Goal: Information Seeking & Learning: Check status

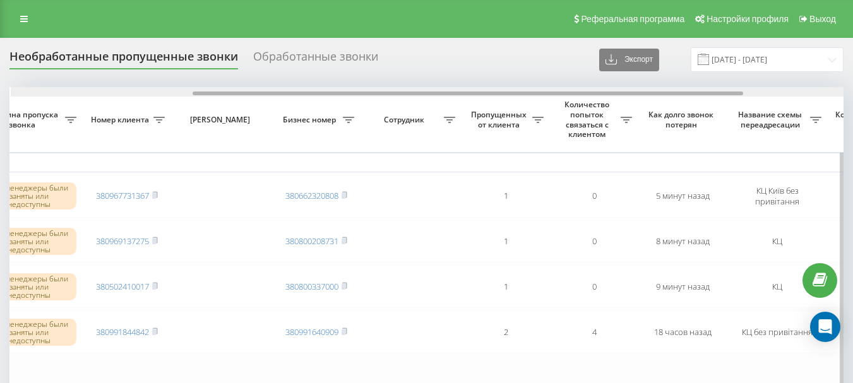
scroll to position [0, 275]
drag, startPoint x: 0, startPoint y: 0, endPoint x: 639, endPoint y: 111, distance: 648.9
click at [639, 111] on div "Выбрать все Время первого звонка Время последнего звонка Причина пропуска звонк…" at bounding box center [426, 266] width 834 height 358
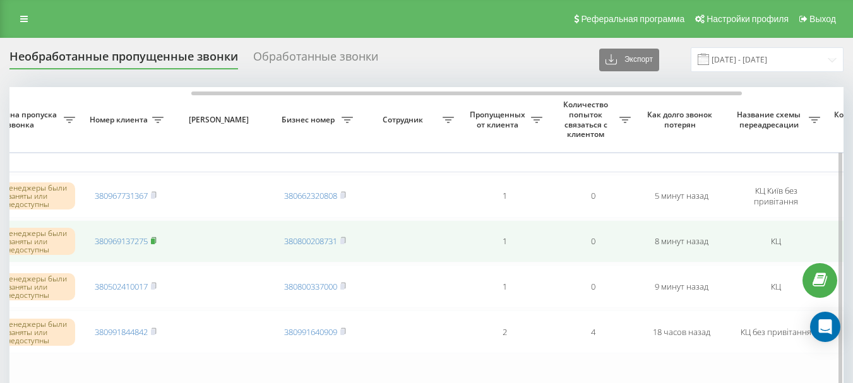
click at [157, 240] on icon at bounding box center [154, 241] width 6 height 8
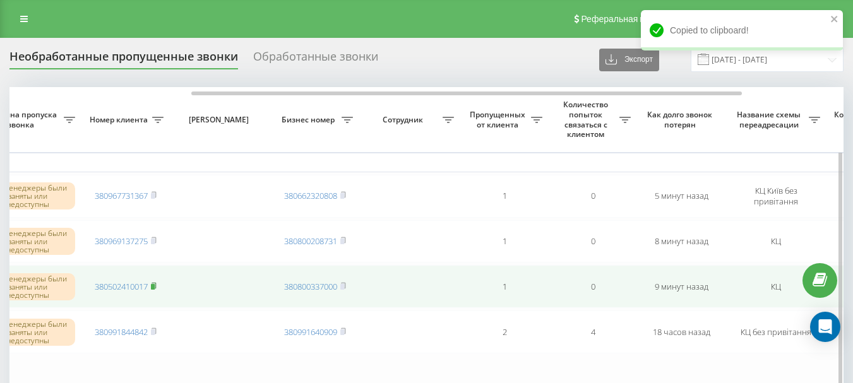
click at [156, 285] on icon at bounding box center [154, 286] width 4 height 6
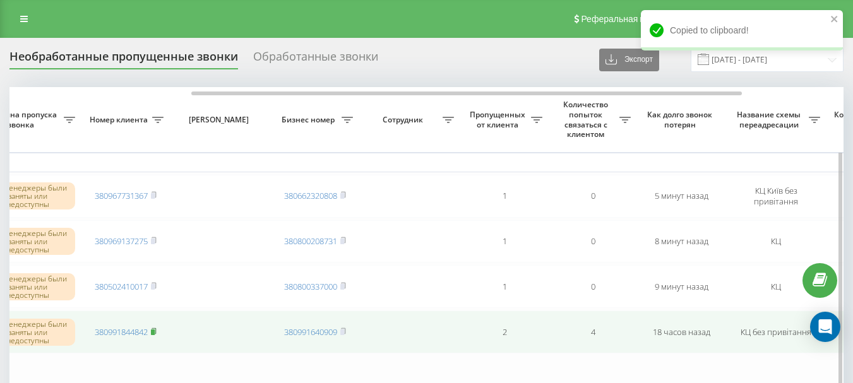
click at [155, 332] on rect at bounding box center [153, 333] width 4 height 6
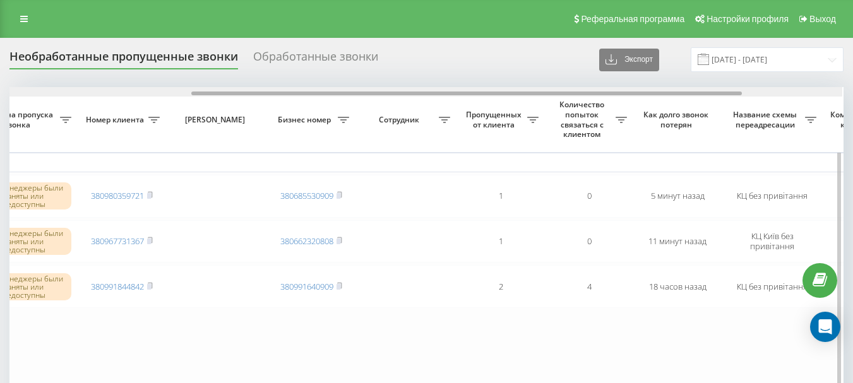
scroll to position [0, 278]
drag, startPoint x: 458, startPoint y: 94, endPoint x: 641, endPoint y: 102, distance: 183.3
click at [641, 102] on div "Выбрать все Время первого звонка Время последнего звонка Причина пропуска звонк…" at bounding box center [426, 243] width 834 height 312
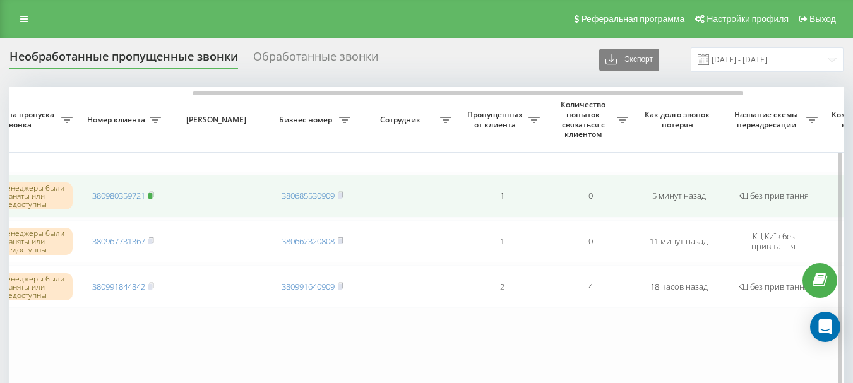
click at [152, 196] on rect at bounding box center [150, 196] width 4 height 6
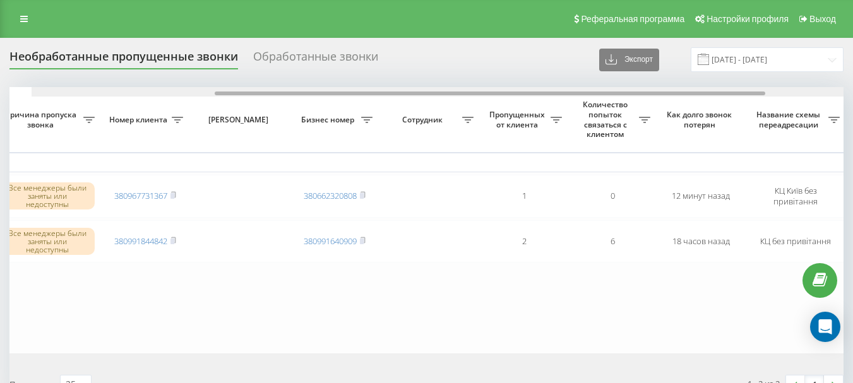
scroll to position [0, 281]
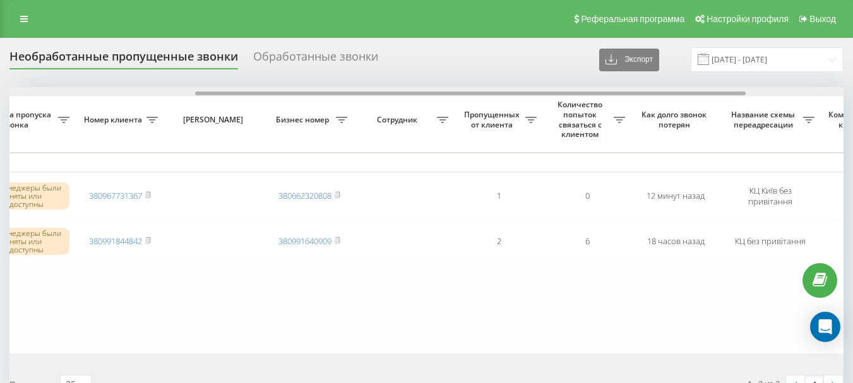
drag, startPoint x: 257, startPoint y: 95, endPoint x: 443, endPoint y: 109, distance: 186.3
click at [443, 109] on div "Выбрать все Время первого звонка Время последнего звонка Причина пропуска звонк…" at bounding box center [426, 220] width 834 height 267
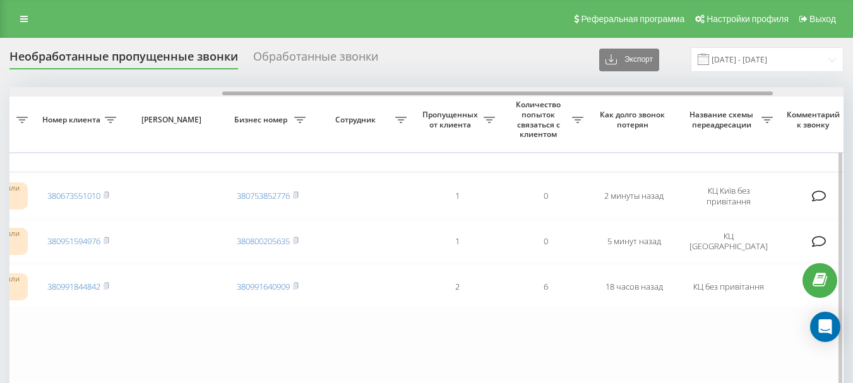
scroll to position [0, 310]
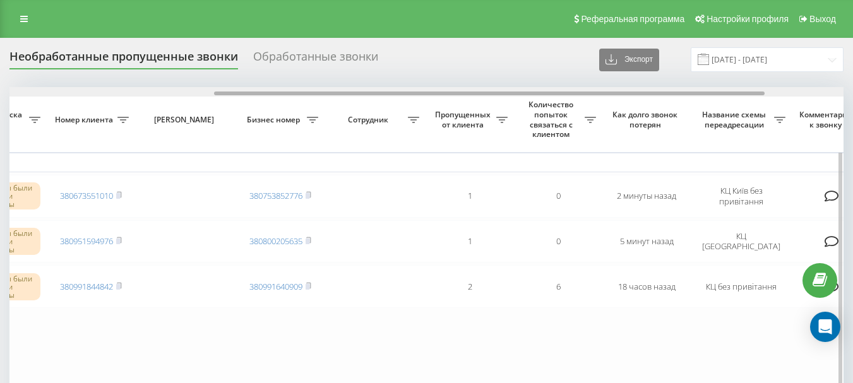
drag, startPoint x: 281, startPoint y: 95, endPoint x: 486, endPoint y: 122, distance: 207.1
click at [486, 122] on div "Выбрать все Время первого звонка Время последнего звонка Причина пропуска звонк…" at bounding box center [426, 243] width 834 height 312
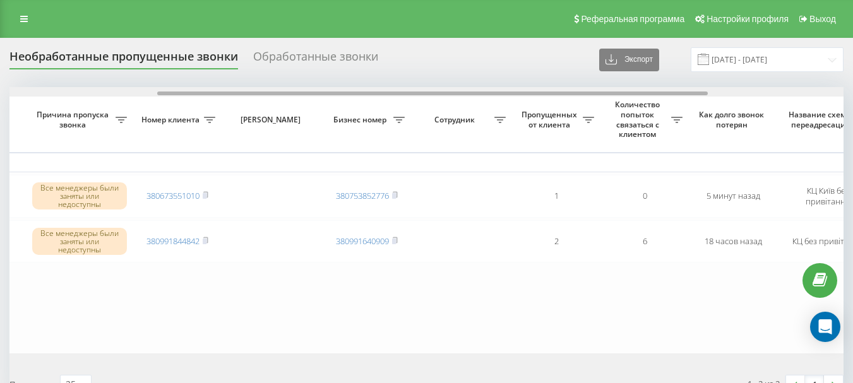
scroll to position [0, 228]
drag, startPoint x: 402, startPoint y: 94, endPoint x: 553, endPoint y: 102, distance: 151.2
click at [553, 102] on div "Выбрать все Время первого звонка Время последнего звонка Причина пропуска звонк…" at bounding box center [426, 220] width 834 height 267
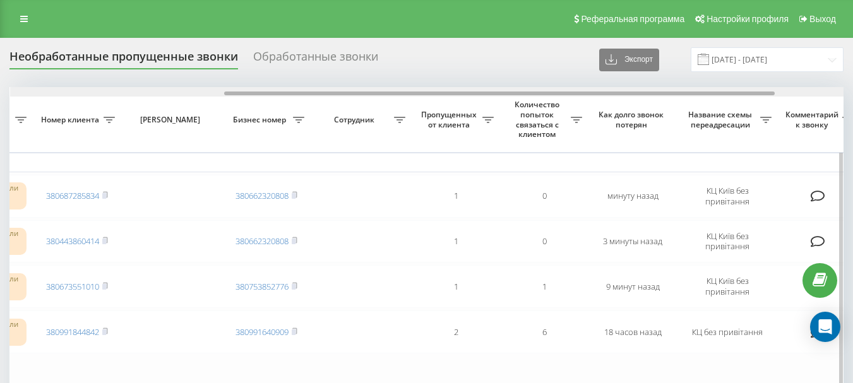
scroll to position [0, 325]
drag, startPoint x: 306, startPoint y: 92, endPoint x: 521, endPoint y: 119, distance: 216.5
click at [521, 119] on div "Выбрать все Время первого звонка Время последнего звонка Причина пропуска звонк…" at bounding box center [426, 266] width 834 height 358
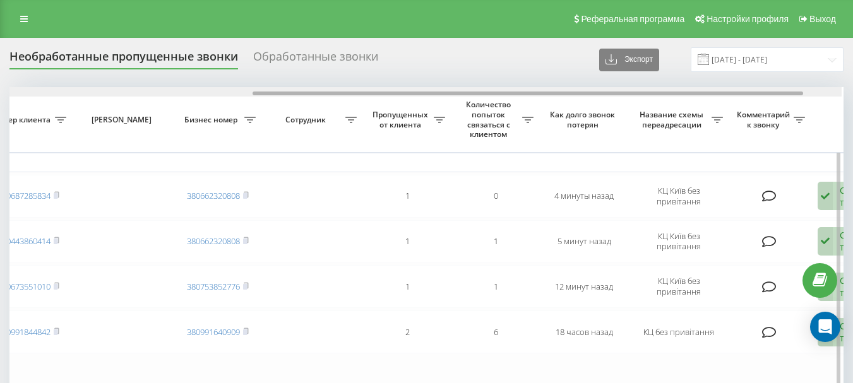
scroll to position [0, 385]
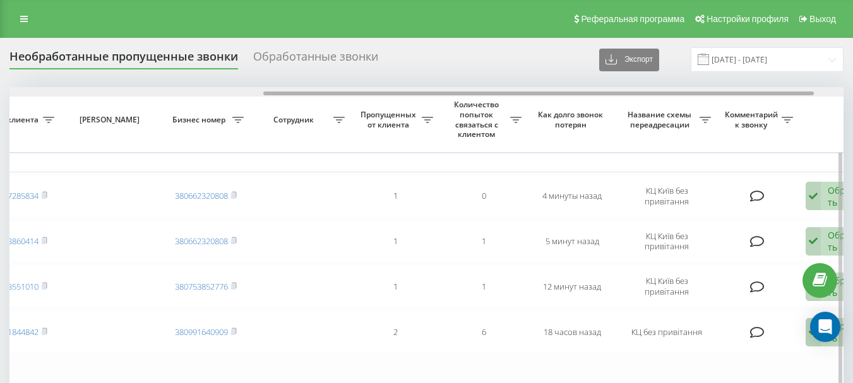
drag, startPoint x: 316, startPoint y: 95, endPoint x: 571, endPoint y: 114, distance: 255.3
click at [571, 114] on div "Выбрать все Время первого звонка Время последнего звонка [PERSON_NAME] пропуска…" at bounding box center [426, 266] width 834 height 358
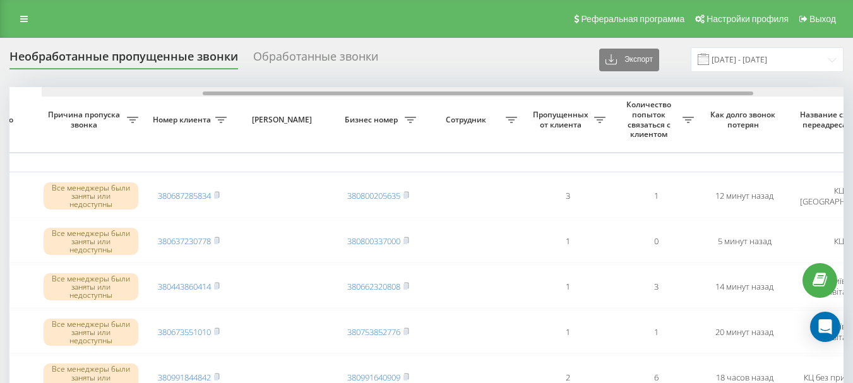
scroll to position [0, 209]
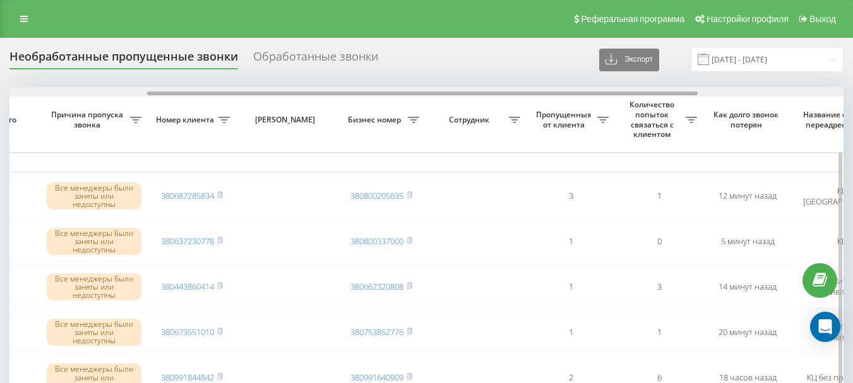
drag, startPoint x: 318, startPoint y: 93, endPoint x: 457, endPoint y: 114, distance: 140.0
click at [457, 114] on div "Выбрать все Время первого звонка Время последнего звонка [PERSON_NAME] пропуска…" at bounding box center [426, 288] width 834 height 403
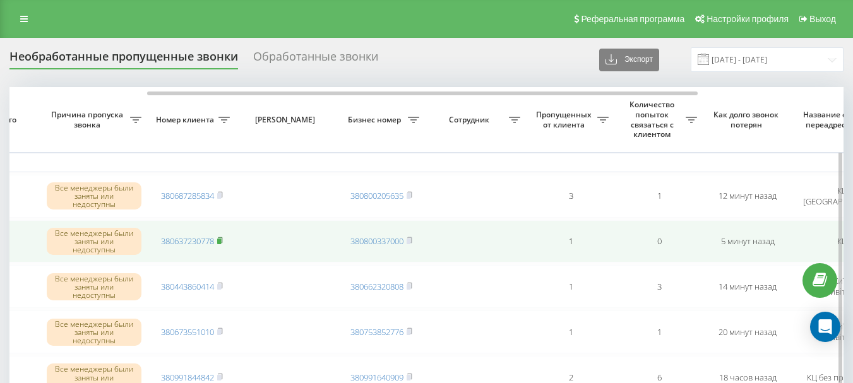
click at [221, 239] on rect at bounding box center [219, 242] width 4 height 6
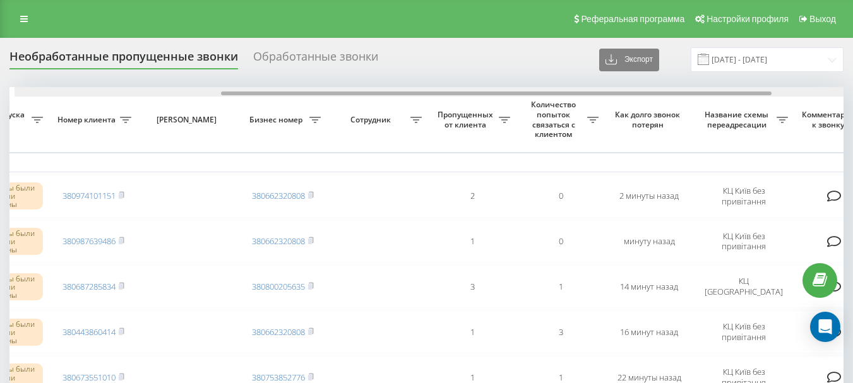
scroll to position [0, 313]
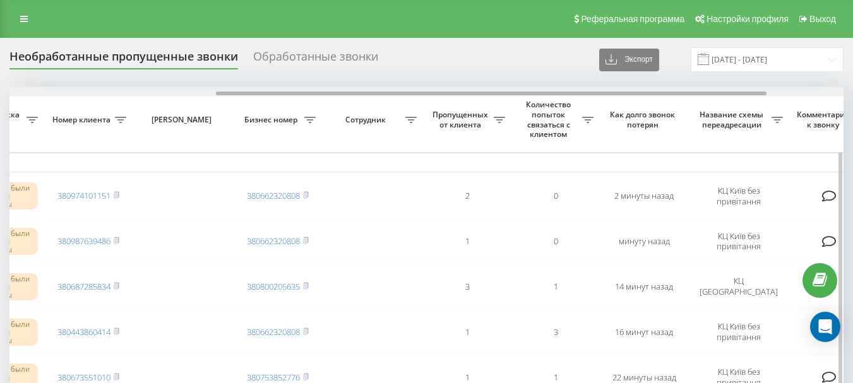
drag, startPoint x: 353, startPoint y: 95, endPoint x: 557, endPoint y: 106, distance: 204.3
click at [557, 106] on div "Выбрать все Время первого звонка Время последнего звонка Причина пропуска звонк…" at bounding box center [426, 311] width 834 height 449
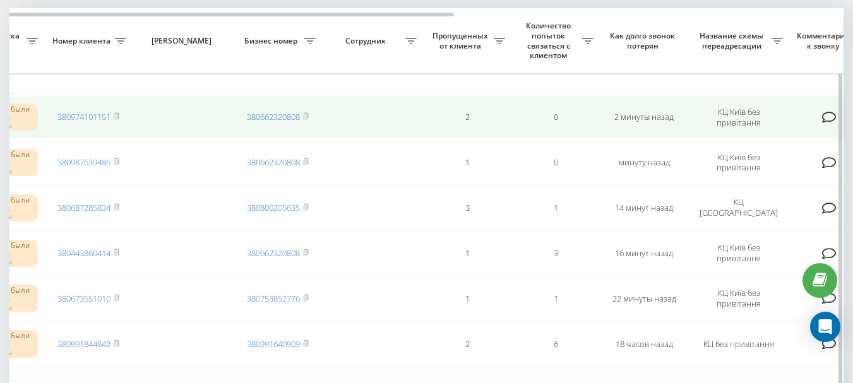
scroll to position [63, 0]
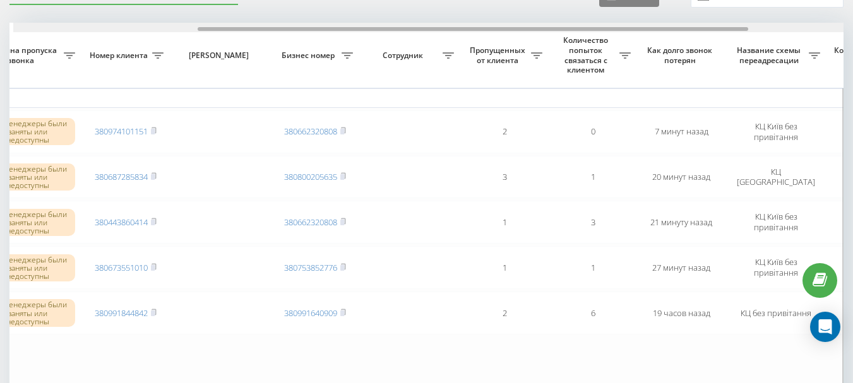
scroll to position [0, 279]
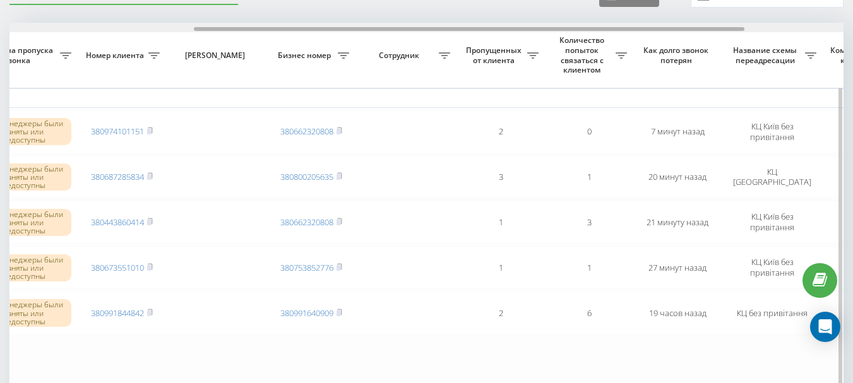
drag, startPoint x: 167, startPoint y: 28, endPoint x: 352, endPoint y: 45, distance: 185.2
click at [352, 45] on div "Выбрать все Время первого звонка Время последнего звонка Причина пропуска звонк…" at bounding box center [426, 224] width 834 height 403
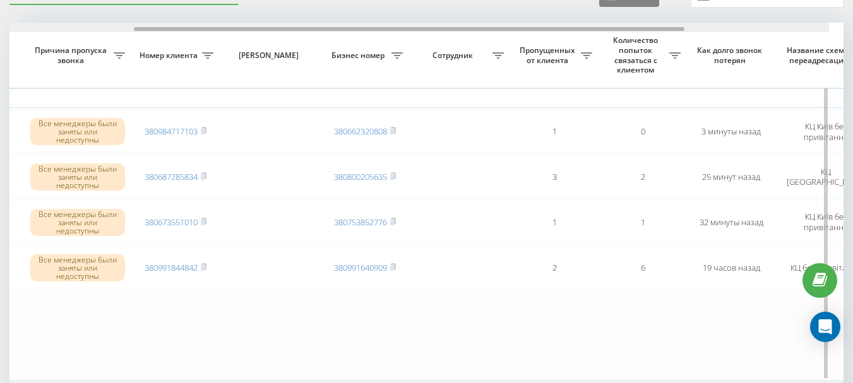
scroll to position [0, 208]
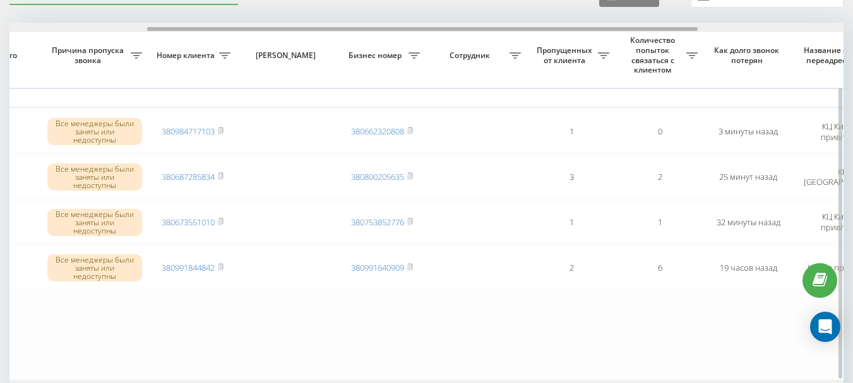
click at [468, 40] on div "Выбрать все Время первого звонка Время последнего звонка [PERSON_NAME] пропуска…" at bounding box center [426, 202] width 834 height 358
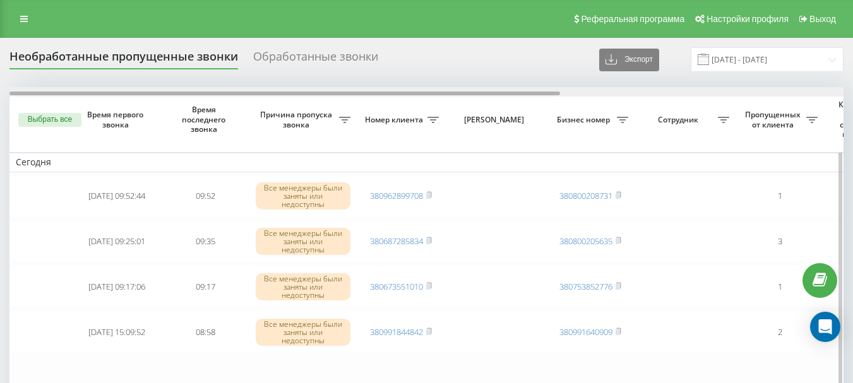
scroll to position [0, 429]
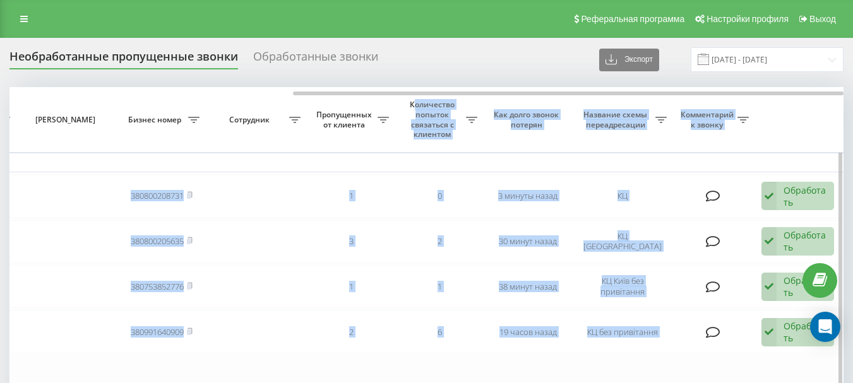
drag, startPoint x: 307, startPoint y: 96, endPoint x: 414, endPoint y: 103, distance: 107.6
click at [414, 103] on div "Выбрать все Время первого звонка Время последнего звонка [PERSON_NAME] пропуска…" at bounding box center [426, 266] width 834 height 358
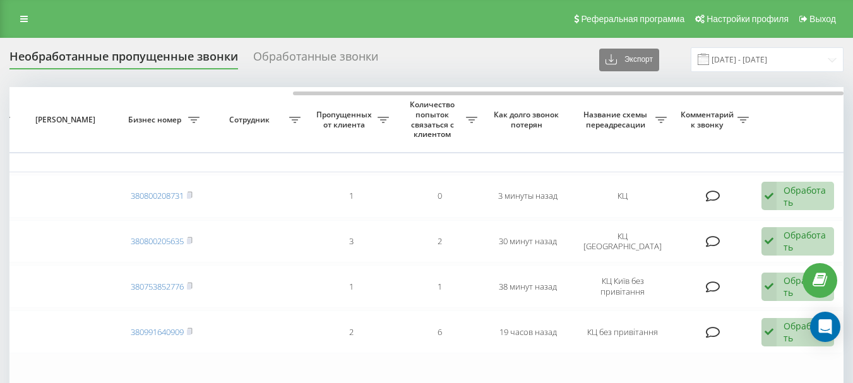
click at [509, 70] on div "Необработанные пропущенные звонки Обработанные звонки Экспорт .csv .xlsx [DATE]…" at bounding box center [426, 59] width 834 height 25
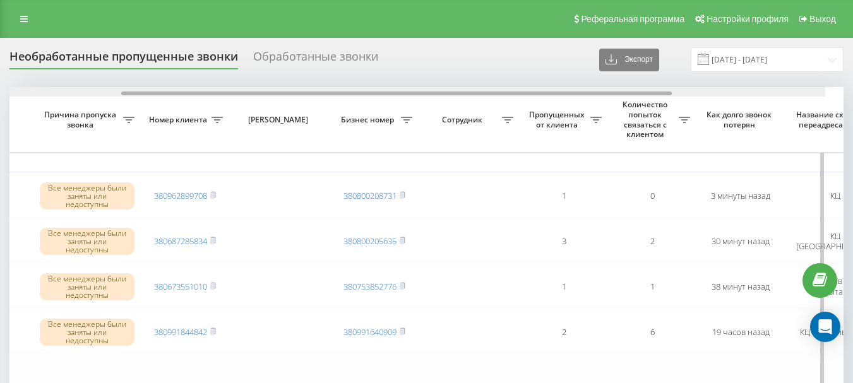
scroll to position [0, 185]
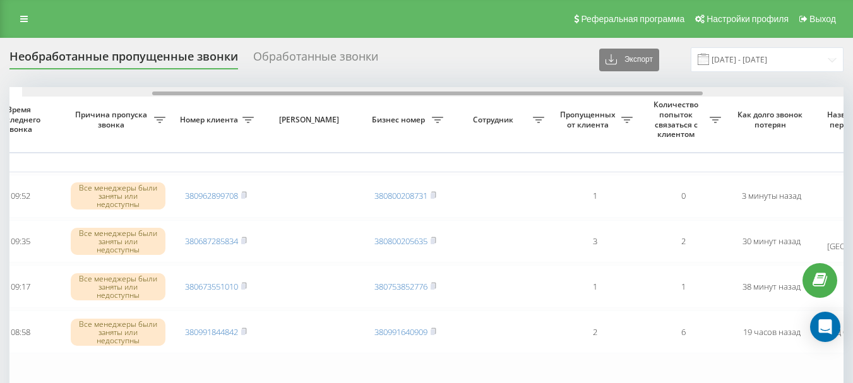
drag, startPoint x: 476, startPoint y: 93, endPoint x: 315, endPoint y: 99, distance: 161.2
click at [315, 99] on div "Выбрать все Время первого звонка Время последнего звонка [PERSON_NAME] пропуска…" at bounding box center [426, 266] width 834 height 358
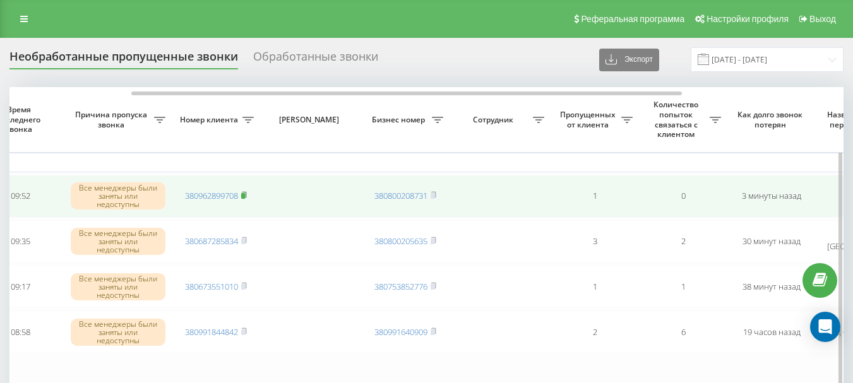
click at [244, 196] on rect at bounding box center [243, 196] width 4 height 6
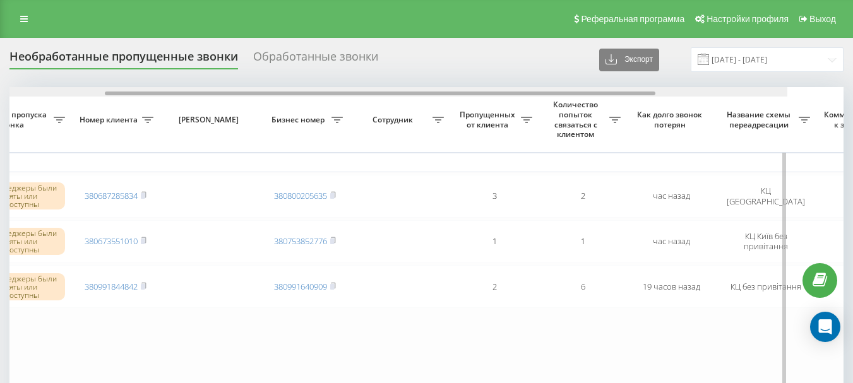
scroll to position [0, 287]
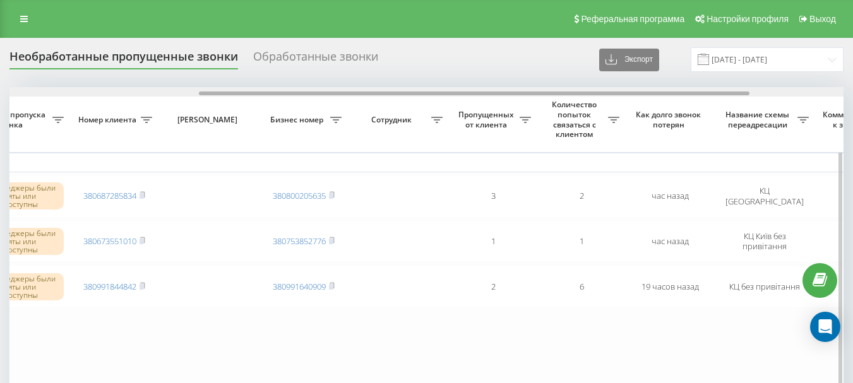
drag, startPoint x: 347, startPoint y: 93, endPoint x: 536, endPoint y: 104, distance: 189.8
click at [536, 104] on div "Выбрать все Время первого звонка Время последнего звонка [PERSON_NAME] пропуска…" at bounding box center [426, 243] width 834 height 312
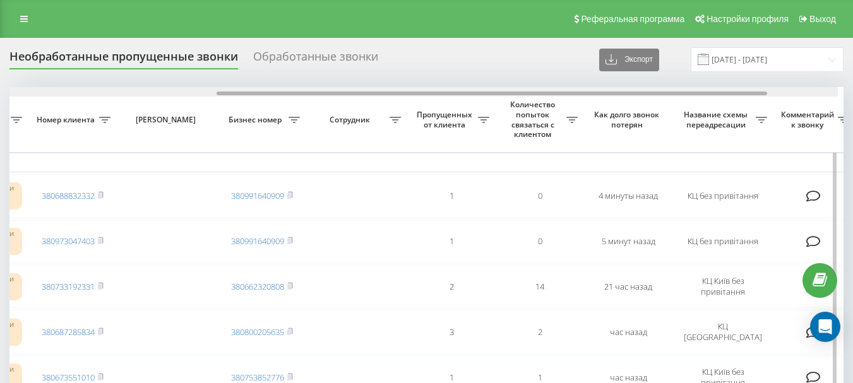
scroll to position [0, 332]
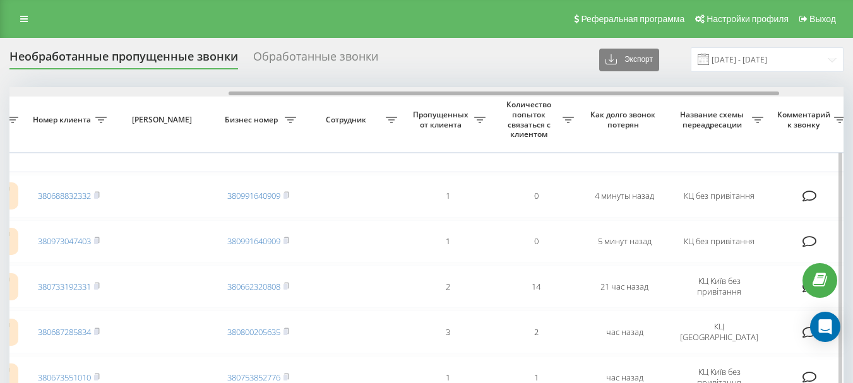
drag, startPoint x: 413, startPoint y: 93, endPoint x: 633, endPoint y: 103, distance: 220.0
click at [633, 103] on div "Выбрать все Время первого звонка Время последнего звонка [PERSON_NAME] пропуска…" at bounding box center [426, 311] width 834 height 449
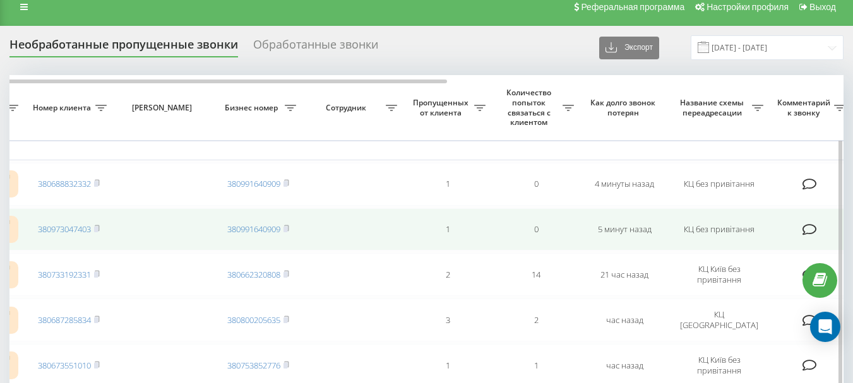
scroll to position [0, 0]
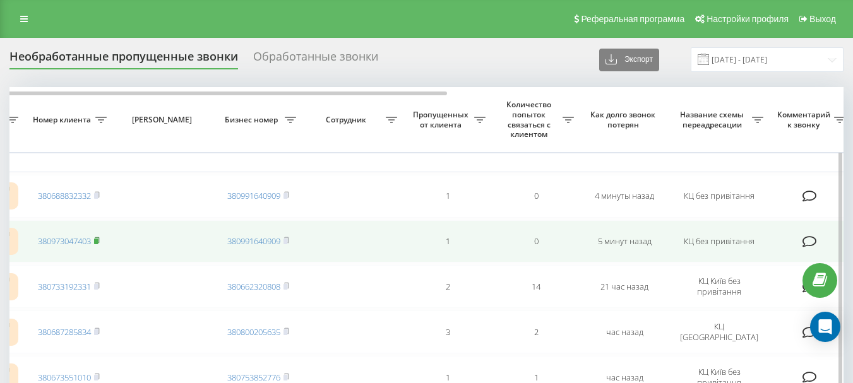
click at [100, 239] on icon at bounding box center [97, 241] width 6 height 8
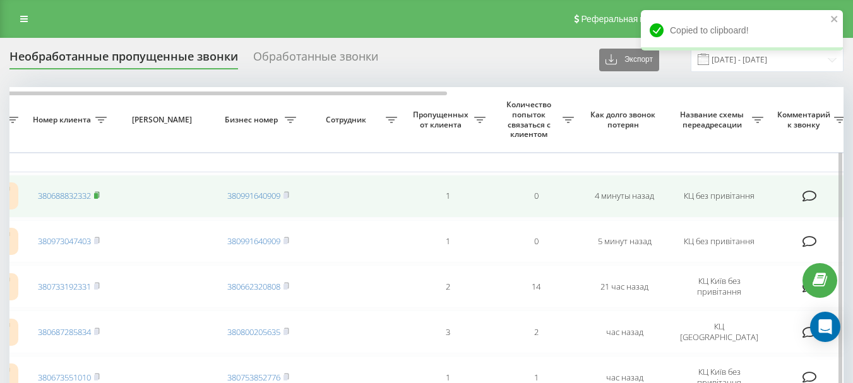
click at [100, 195] on icon at bounding box center [97, 195] width 6 height 8
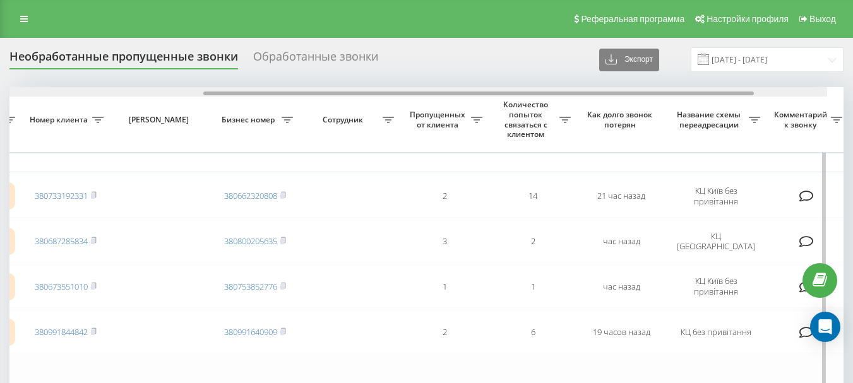
scroll to position [0, 318]
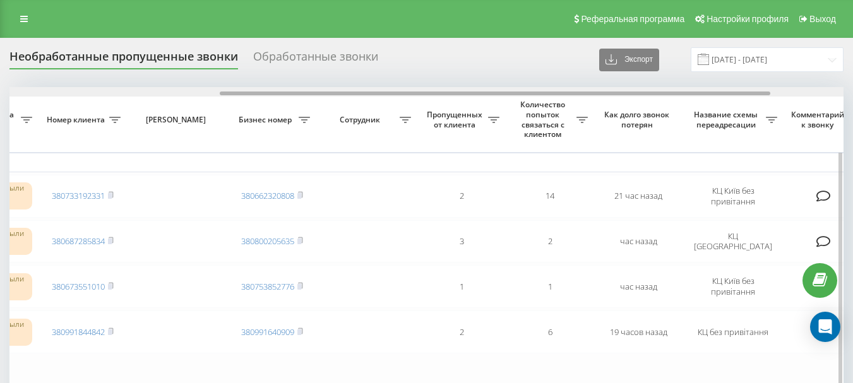
drag, startPoint x: 355, startPoint y: 92, endPoint x: 565, endPoint y: 117, distance: 211.9
click at [565, 117] on div "Выбрать все Время первого звонка Время последнего звонка [PERSON_NAME] пропуска…" at bounding box center [426, 266] width 834 height 358
drag, startPoint x: 351, startPoint y: 93, endPoint x: 563, endPoint y: 100, distance: 211.8
click at [563, 100] on div "Выбрать все Время первого звонка Время последнего звонка [PERSON_NAME] пропуска…" at bounding box center [426, 266] width 834 height 358
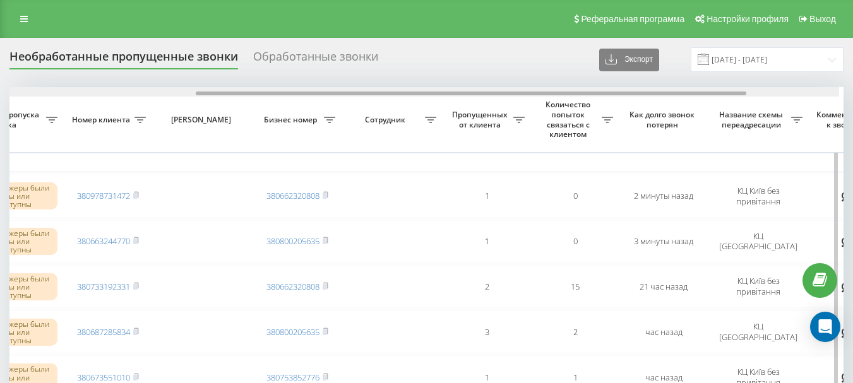
scroll to position [0, 289]
drag, startPoint x: 376, startPoint y: 94, endPoint x: 567, endPoint y: 108, distance: 191.3
click at [567, 108] on div "Выбрать все Время первого звонка Время последнего звонка Причина пропуска звонк…" at bounding box center [426, 311] width 834 height 449
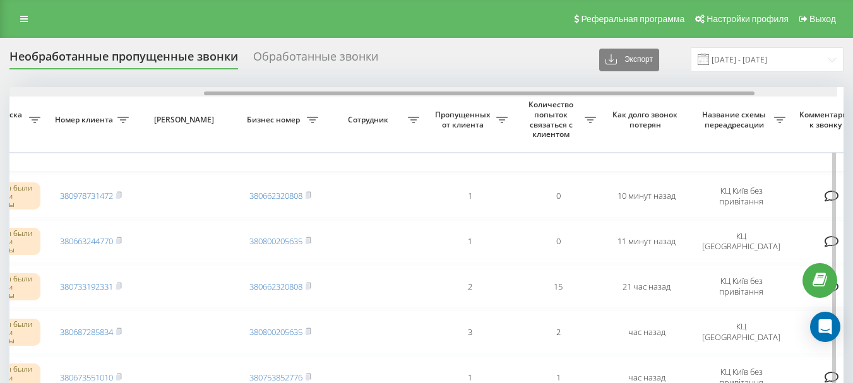
scroll to position [0, 298]
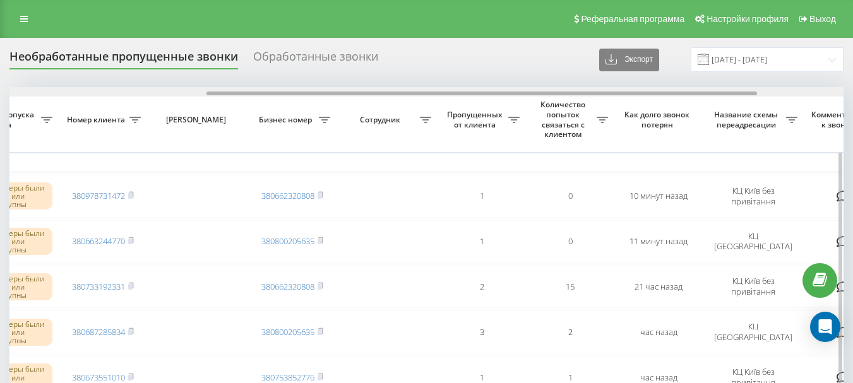
drag, startPoint x: 395, startPoint y: 94, endPoint x: 592, endPoint y: 102, distance: 197.3
click at [592, 102] on div "Выбрать все Время первого звонка Время последнего звонка Причина пропуска звонк…" at bounding box center [426, 311] width 834 height 449
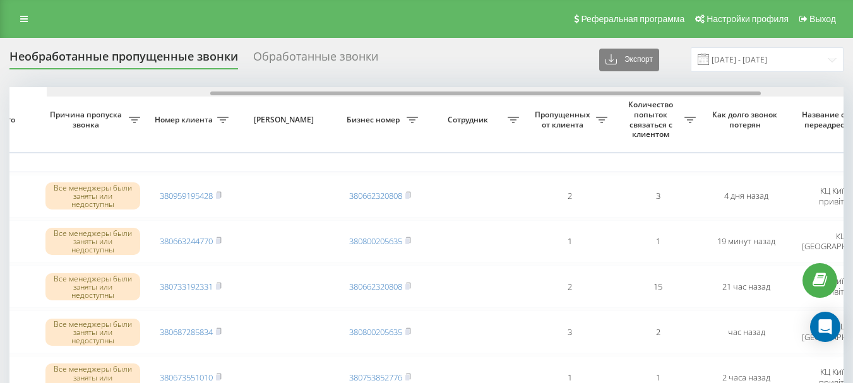
scroll to position [0, 193]
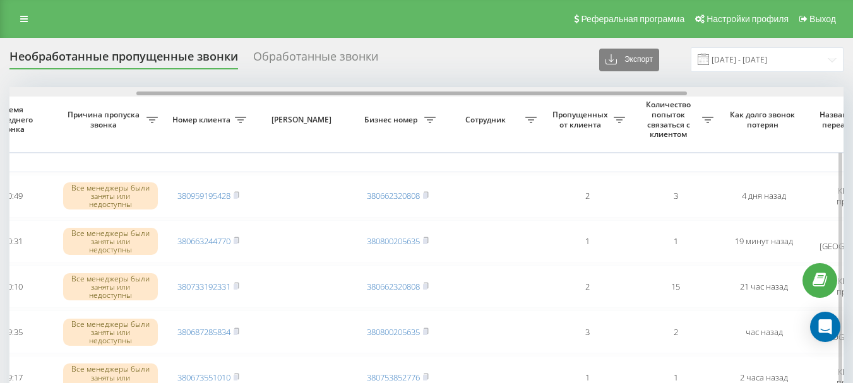
drag, startPoint x: 399, startPoint y: 95, endPoint x: 526, endPoint y: 99, distance: 127.7
click at [526, 99] on div "Выбрать все Время первого звонка Время последнего звонка Причина пропуска звонк…" at bounding box center [426, 311] width 834 height 449
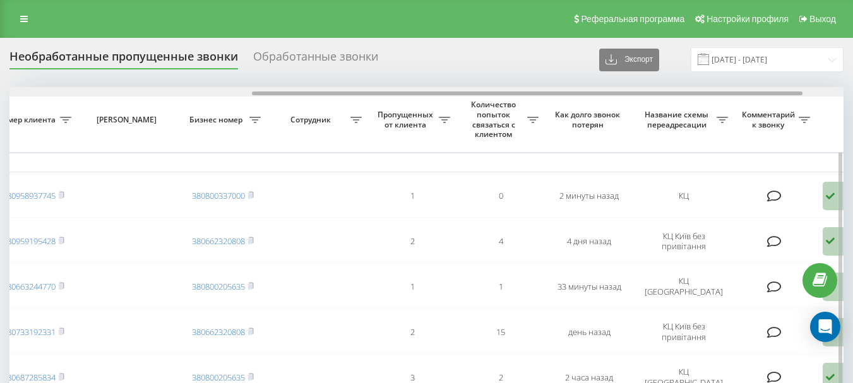
scroll to position [0, 382]
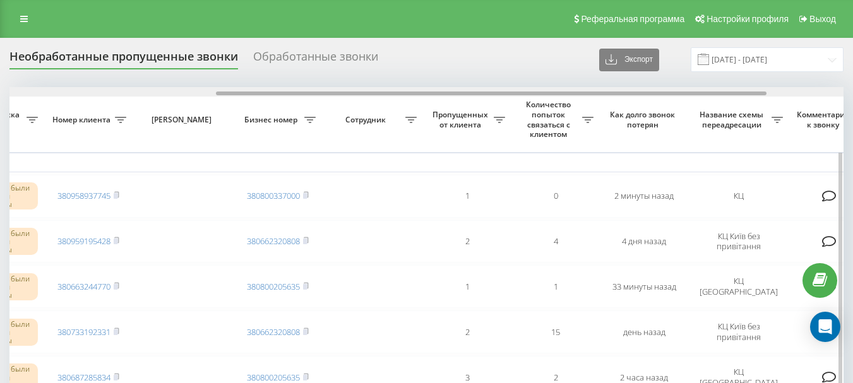
drag, startPoint x: 285, startPoint y: 94, endPoint x: 445, endPoint y: 117, distance: 162.1
click at [490, 111] on div "Выбрать все Время первого звонка Время последнего звонка Причина пропуска звонк…" at bounding box center [426, 334] width 834 height 494
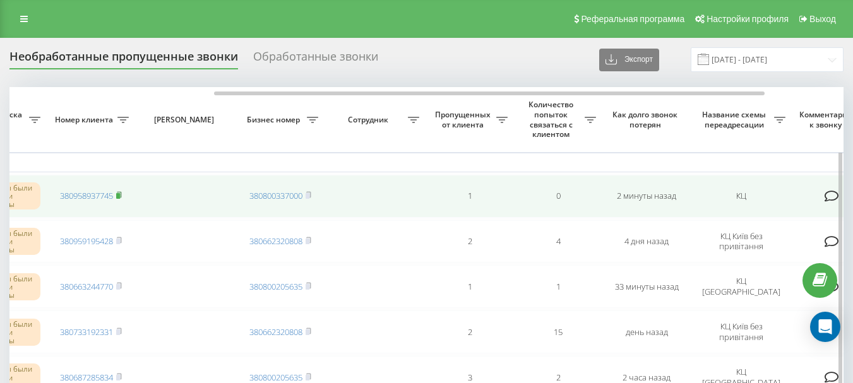
click at [119, 193] on icon at bounding box center [119, 195] width 6 height 8
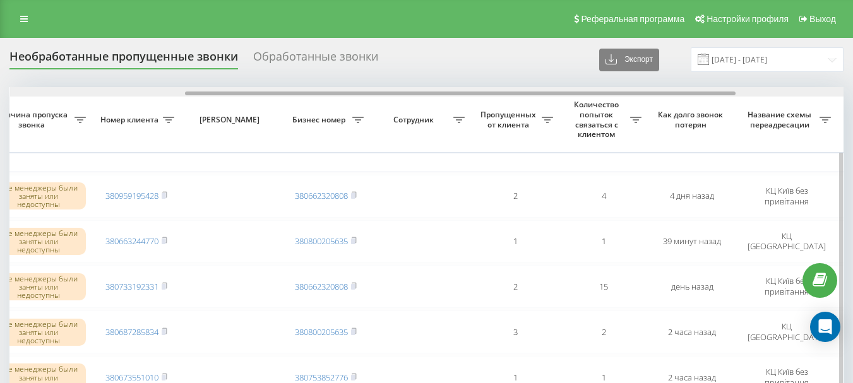
scroll to position [0, 265]
drag, startPoint x: 364, startPoint y: 95, endPoint x: 539, endPoint y: 102, distance: 175.1
click at [539, 102] on div "Выбрать все Время первого звонка Время последнего звонка [PERSON_NAME] пропуска…" at bounding box center [426, 311] width 834 height 449
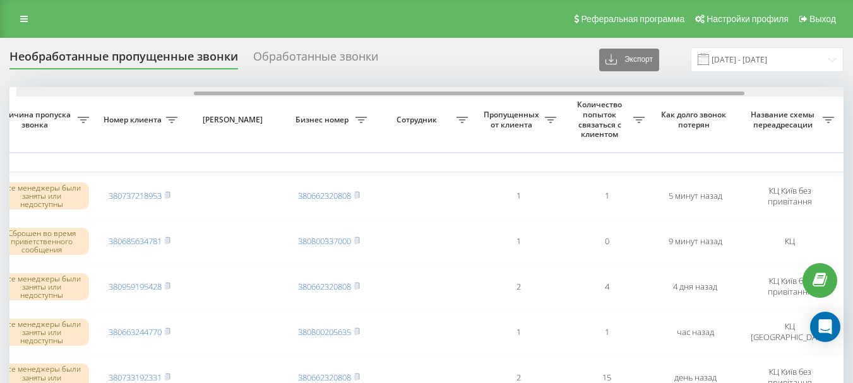
scroll to position [0, 268]
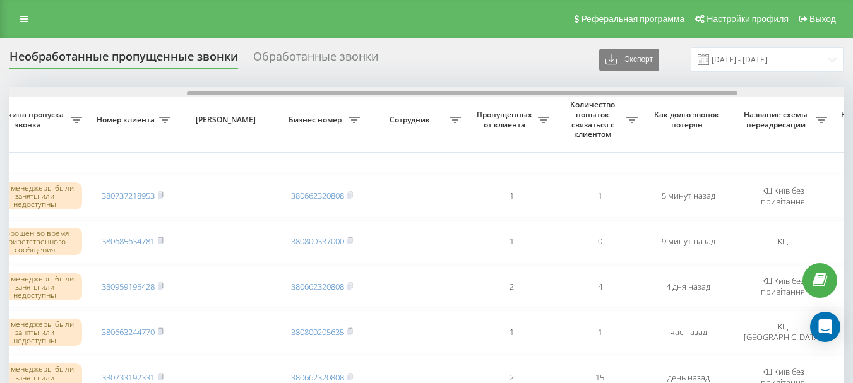
drag, startPoint x: 328, startPoint y: 94, endPoint x: 505, endPoint y: 112, distance: 178.4
click at [505, 112] on div "Выбрать все Время первого звонка Время последнего звонка Причина пропуска звонк…" at bounding box center [426, 356] width 834 height 539
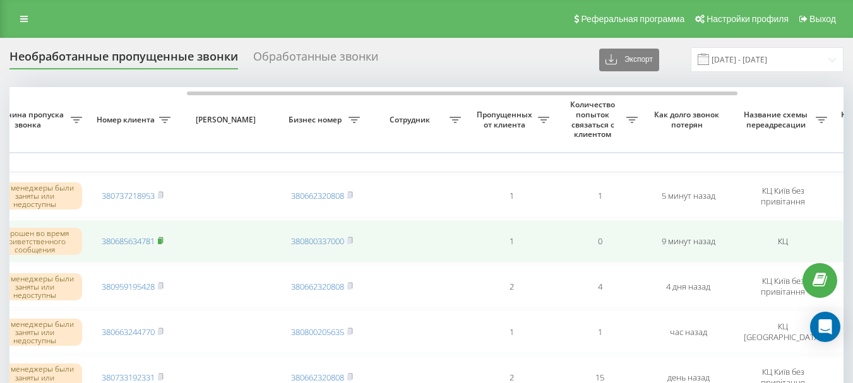
click at [162, 240] on rect at bounding box center [160, 242] width 4 height 6
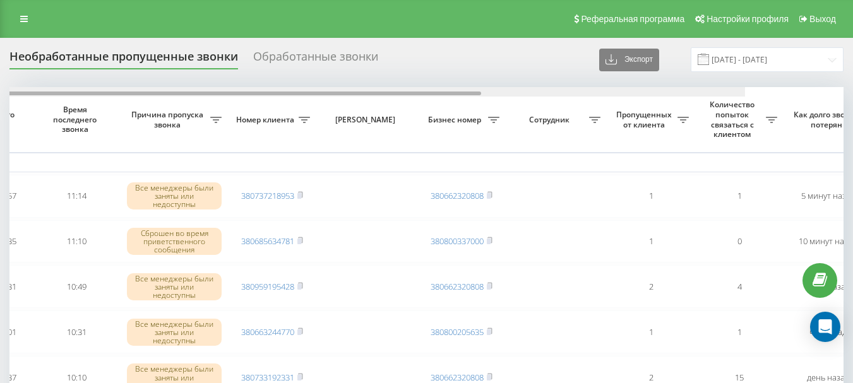
scroll to position [0, 251]
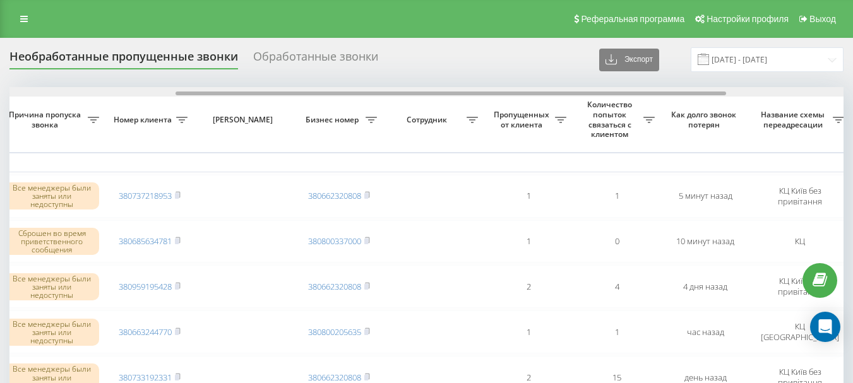
drag, startPoint x: 318, startPoint y: 93, endPoint x: 484, endPoint y: 95, distance: 166.1
click at [484, 95] on div at bounding box center [451, 94] width 551 height 4
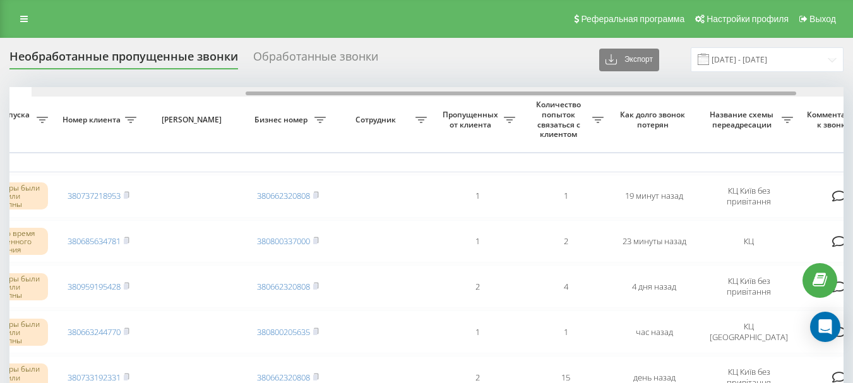
scroll to position [0, 325]
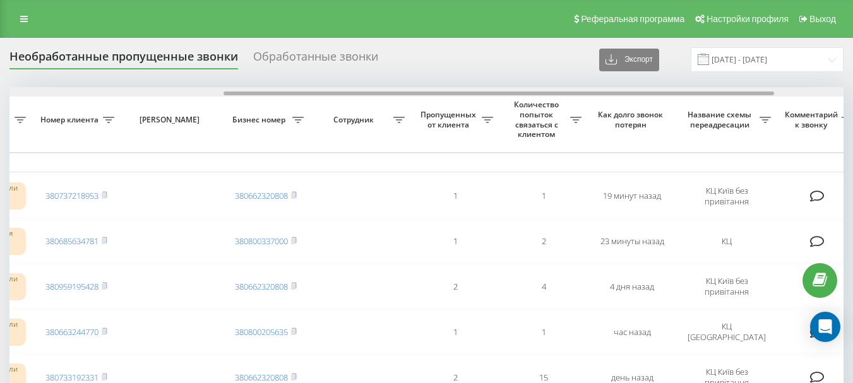
drag, startPoint x: 339, startPoint y: 94, endPoint x: 553, endPoint y: 110, distance: 215.4
click at [553, 110] on div "Выбрать все Время первого звонка Время последнего звонка Причина пропуска звонк…" at bounding box center [426, 356] width 834 height 539
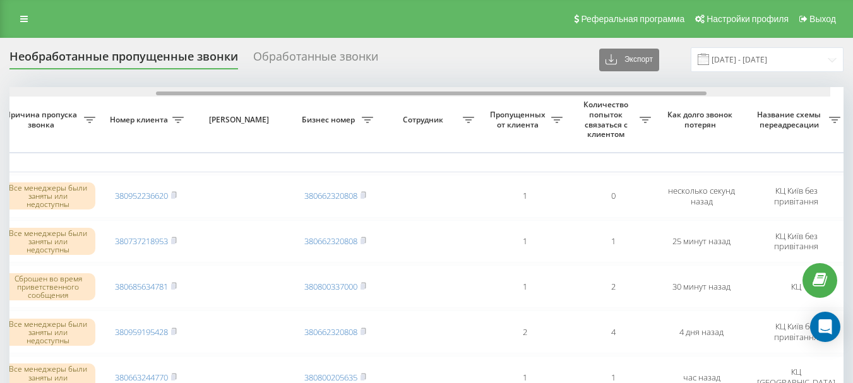
scroll to position [0, 267]
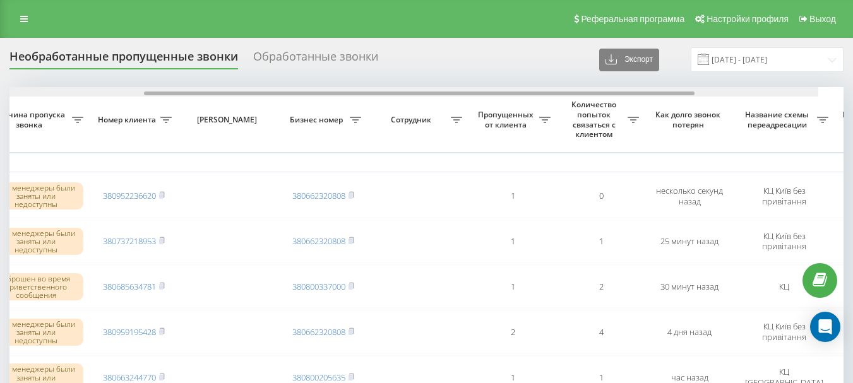
drag, startPoint x: 352, startPoint y: 93, endPoint x: 527, endPoint y: 97, distance: 174.4
click at [529, 102] on div "Выбрать все Время первого звонка Время последнего звонка [PERSON_NAME] пропуска…" at bounding box center [426, 379] width 834 height 584
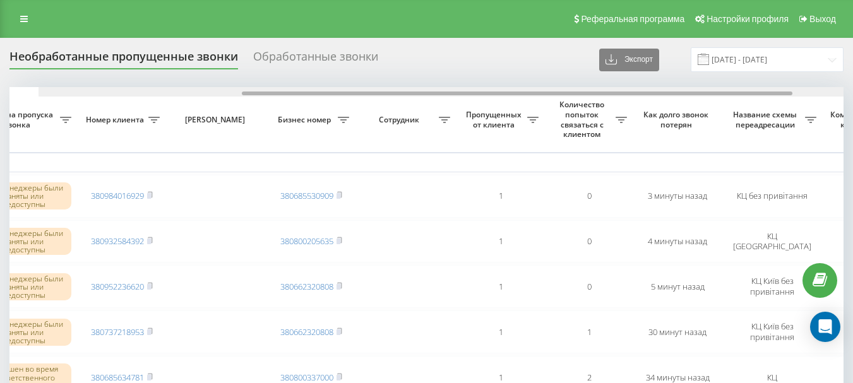
scroll to position [0, 310]
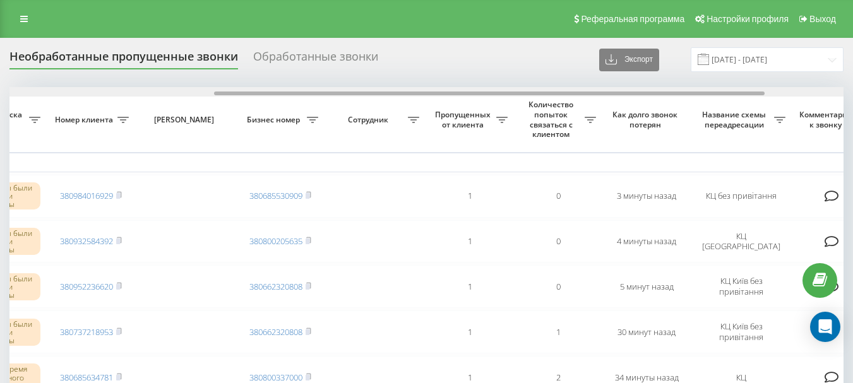
drag, startPoint x: 334, startPoint y: 92, endPoint x: 539, endPoint y: 102, distance: 205.5
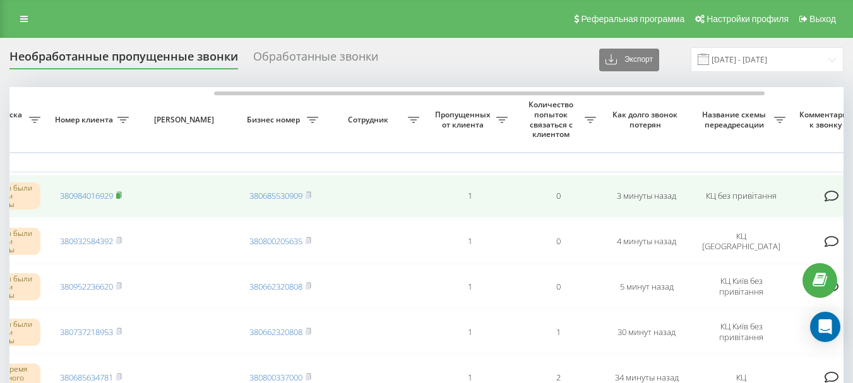
click at [120, 194] on rect at bounding box center [118, 196] width 4 height 6
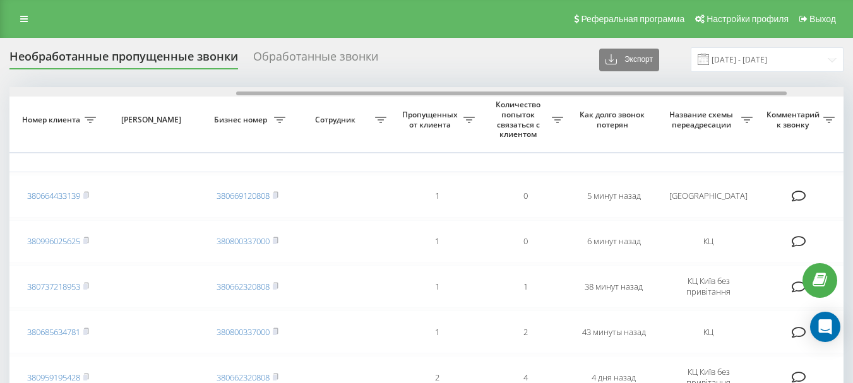
scroll to position [0, 322]
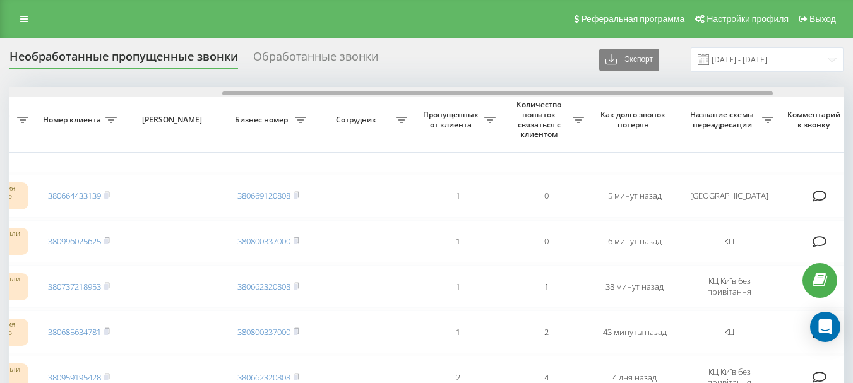
drag, startPoint x: 320, startPoint y: 94, endPoint x: 533, endPoint y: 105, distance: 213.2
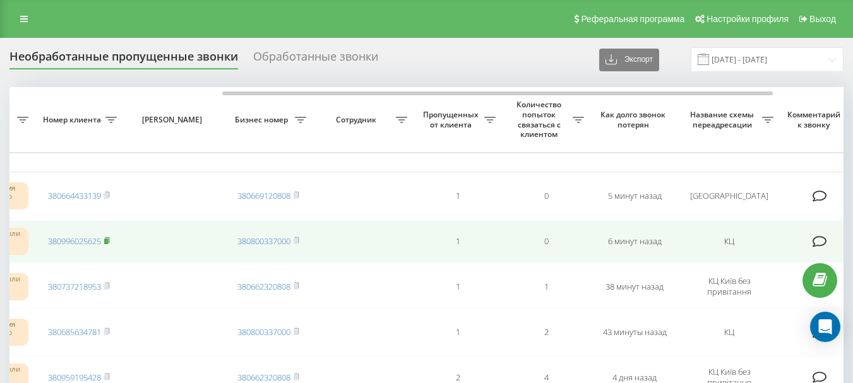
click at [108, 239] on rect at bounding box center [106, 242] width 4 height 6
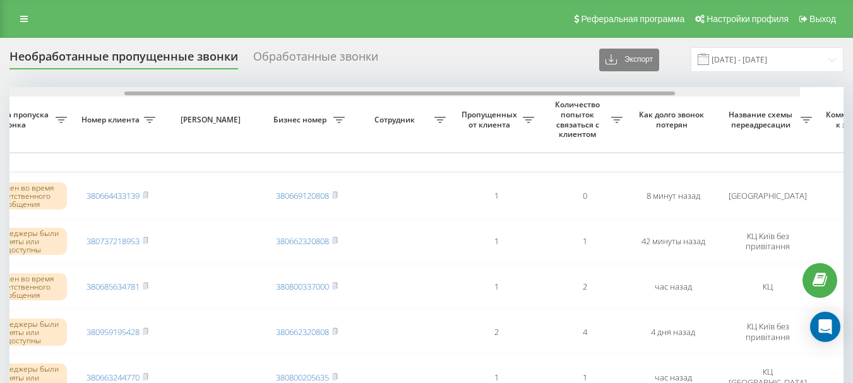
scroll to position [0, 313]
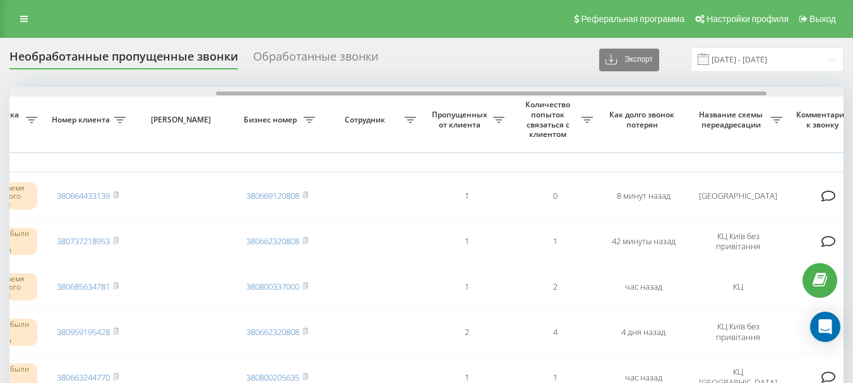
drag, startPoint x: 347, startPoint y: 95, endPoint x: 485, endPoint y: 13, distance: 160.0
click at [555, 104] on div "Выбрать все Время первого звонка Время последнего звонка Причина пропуска звонк…" at bounding box center [426, 379] width 834 height 584
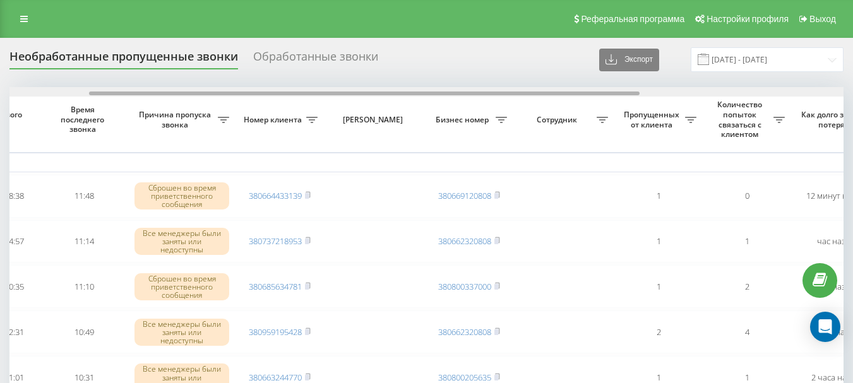
scroll to position [0, 35]
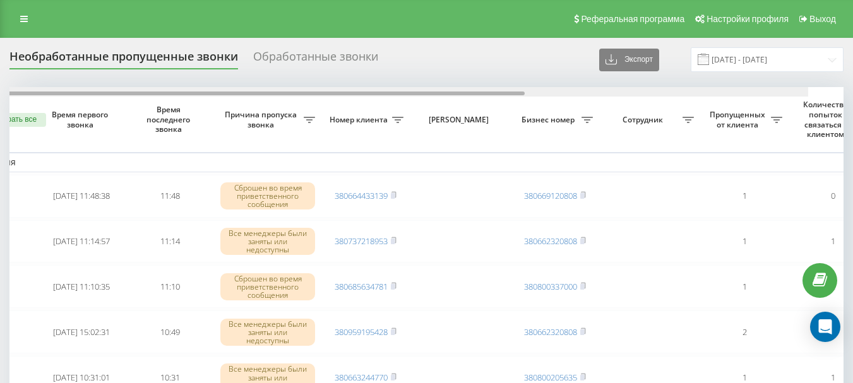
drag, startPoint x: 323, startPoint y: 93, endPoint x: 307, endPoint y: 54, distance: 42.2
click at [308, 100] on div "Выбрать все Время первого звонка Время последнего звонка [PERSON_NAME] пропуска…" at bounding box center [426, 379] width 834 height 584
